Goal: Task Accomplishment & Management: Manage account settings

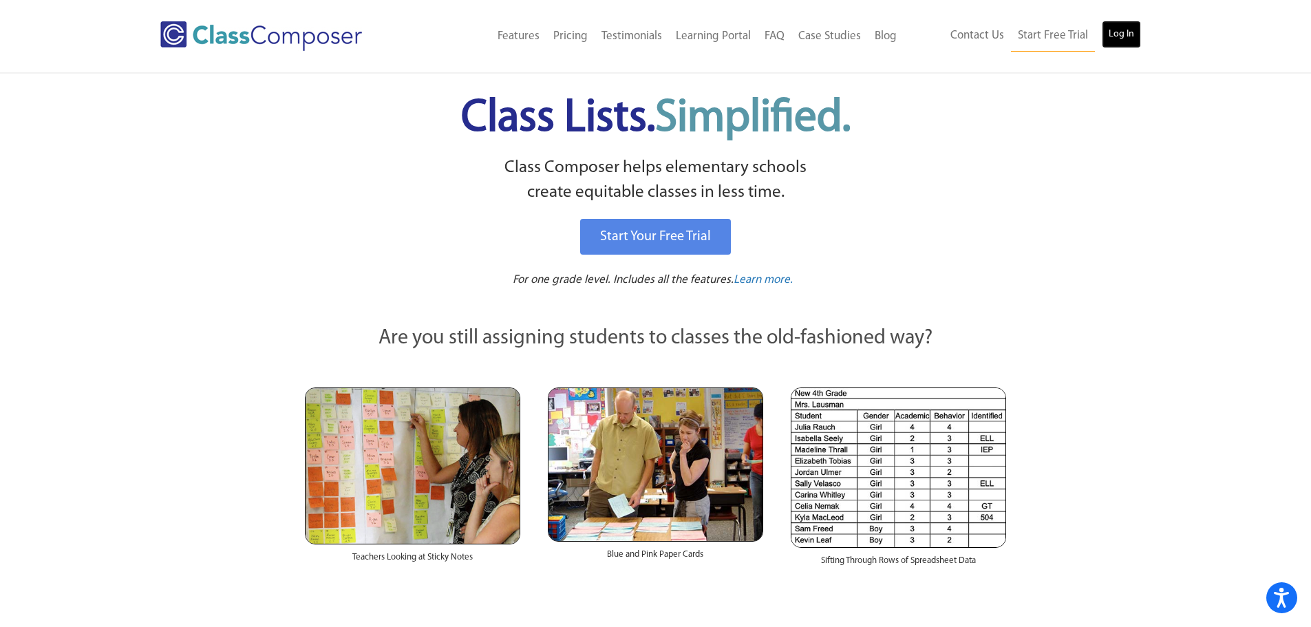
click at [1113, 37] on link "Log In" at bounding box center [1121, 35] width 39 height 28
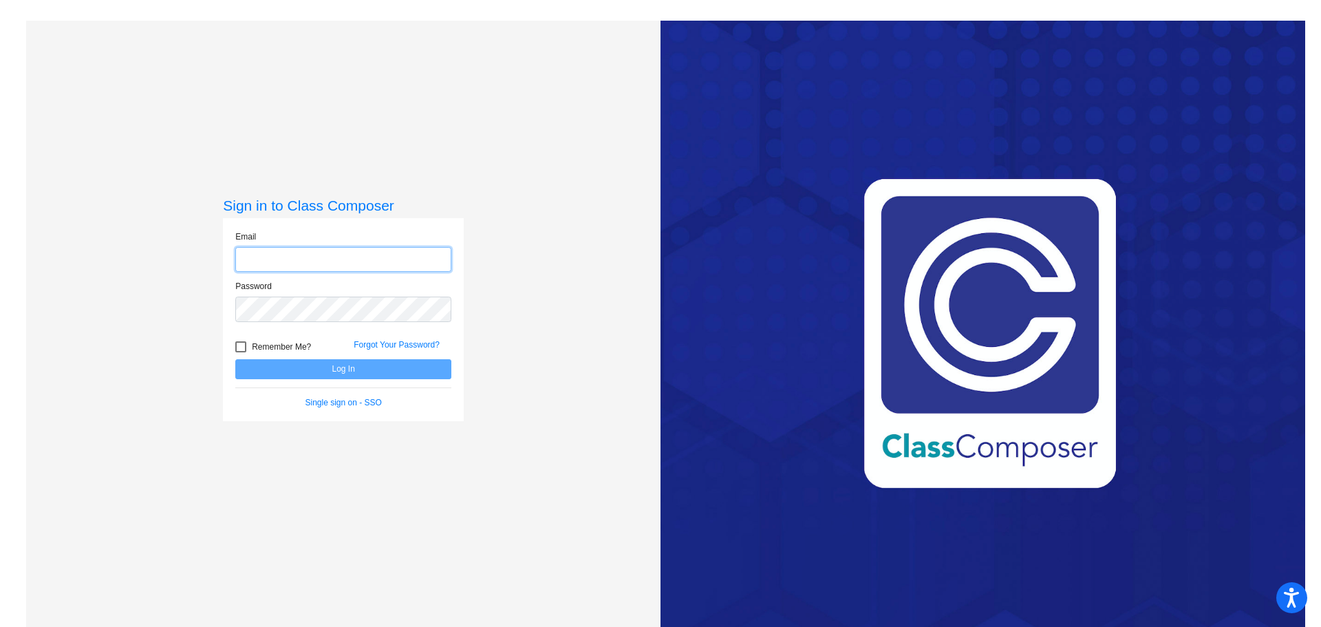
type input "sking2@psd267.org"
click at [320, 375] on button "Log In" at bounding box center [343, 369] width 216 height 20
